Goal: Task Accomplishment & Management: Use online tool/utility

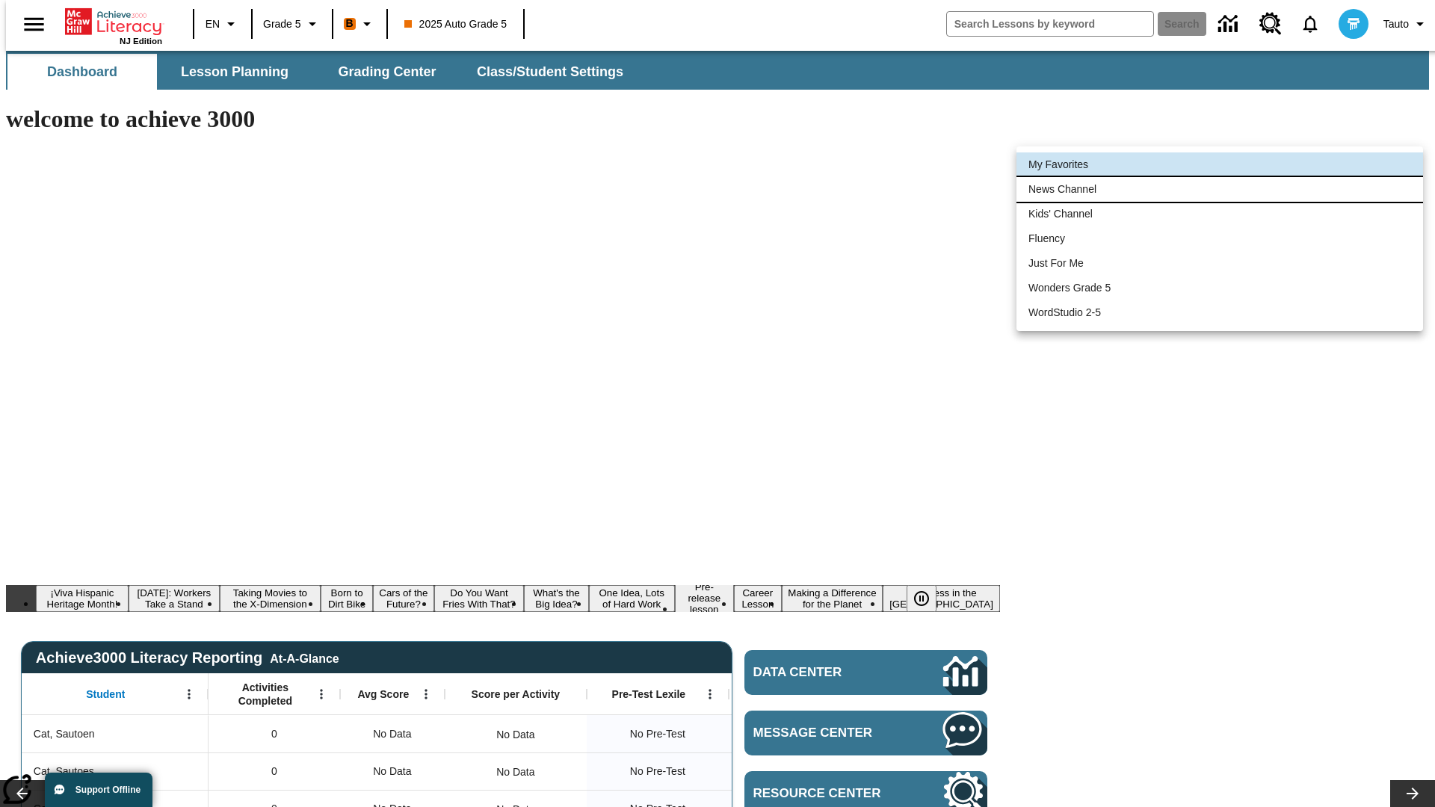
click at [1220, 189] on li "News Channel" at bounding box center [1219, 189] width 407 height 25
type input "120"
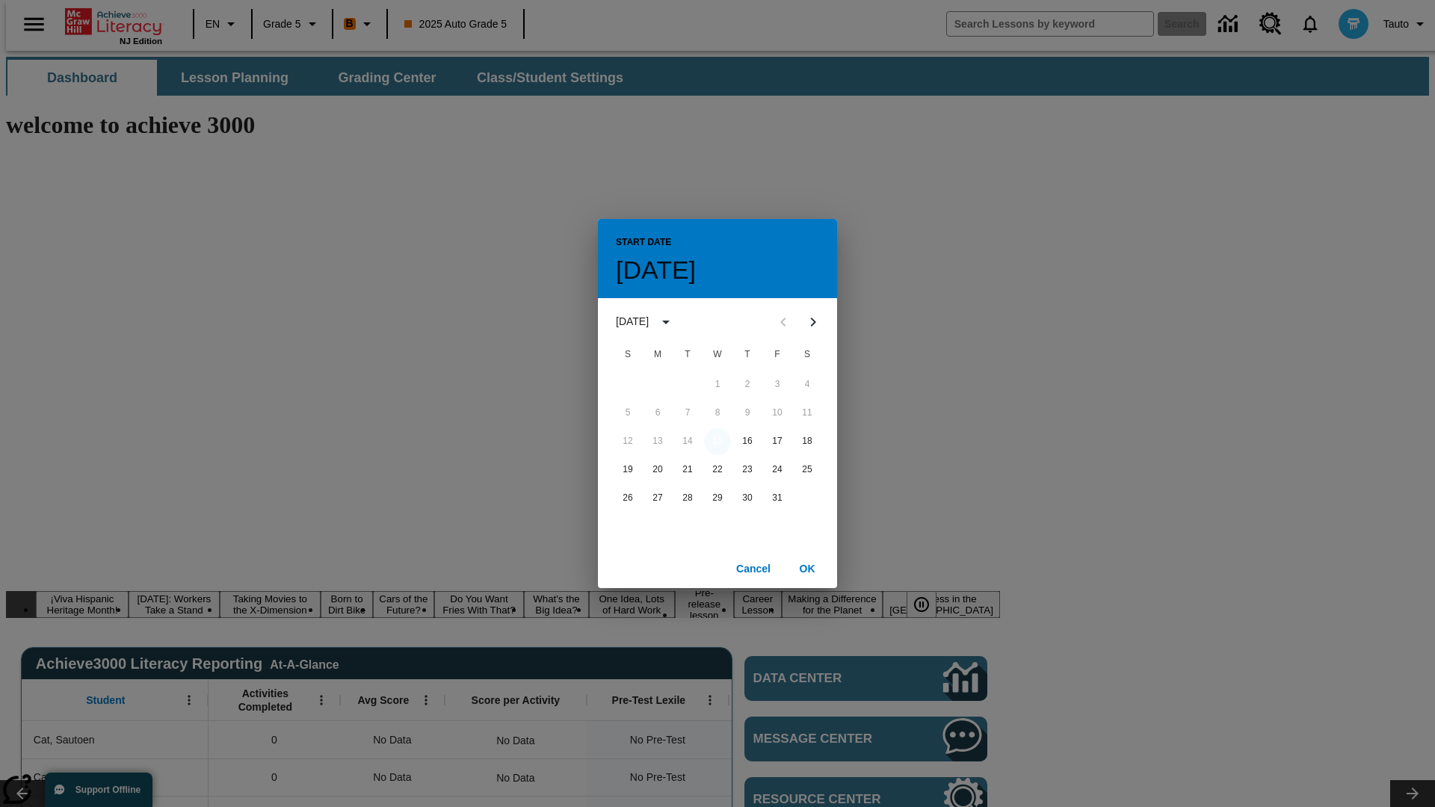
click at [717, 441] on button "15" at bounding box center [717, 441] width 27 height 27
click at [807, 568] on button "OK" at bounding box center [807, 569] width 48 height 28
